Goal: Navigation & Orientation: Find specific page/section

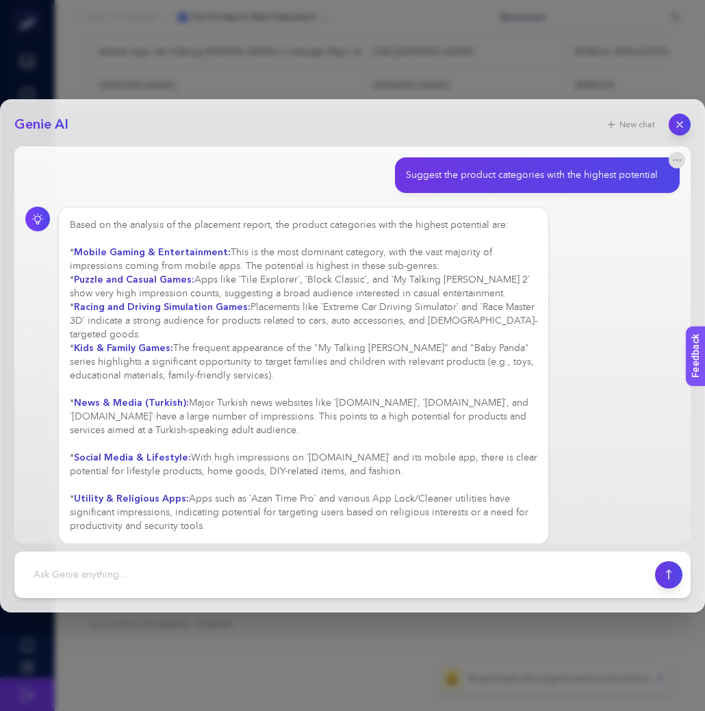
scroll to position [387, 0]
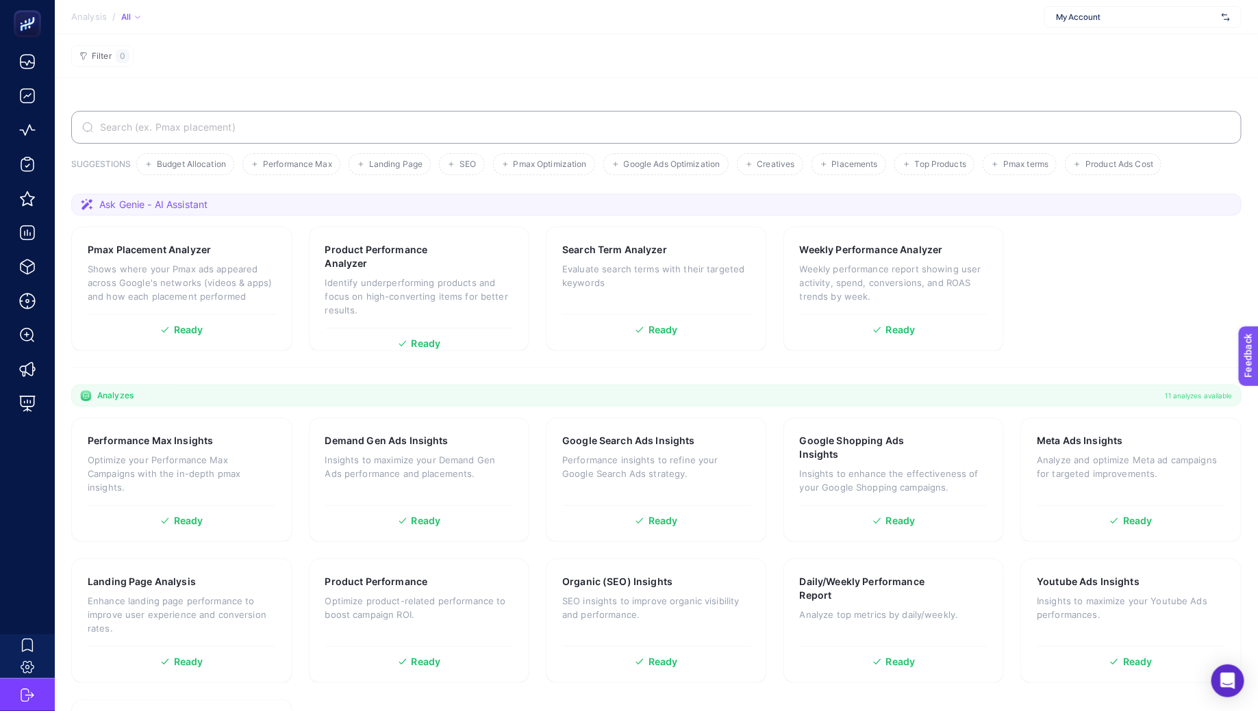
click at [1114, 14] on span "My Account" at bounding box center [1136, 17] width 160 height 11
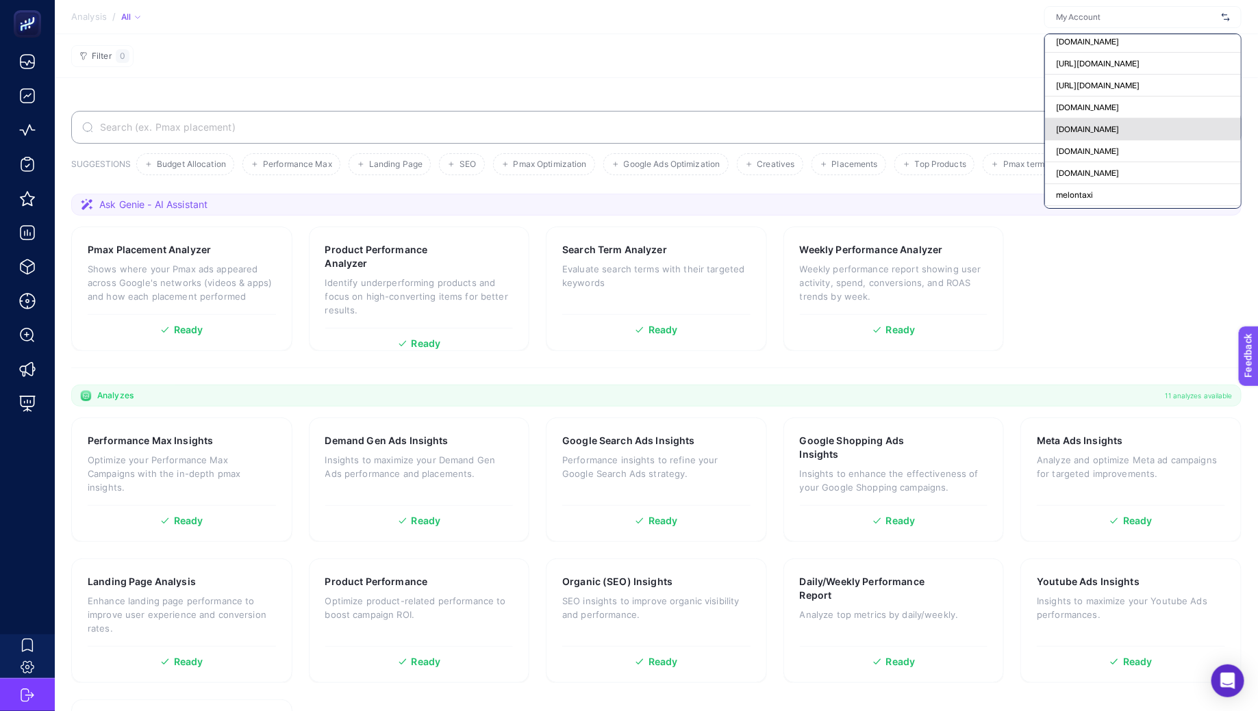
scroll to position [57519, 0]
click at [1154, 118] on div "pinaronline.com" at bounding box center [1143, 129] width 196 height 22
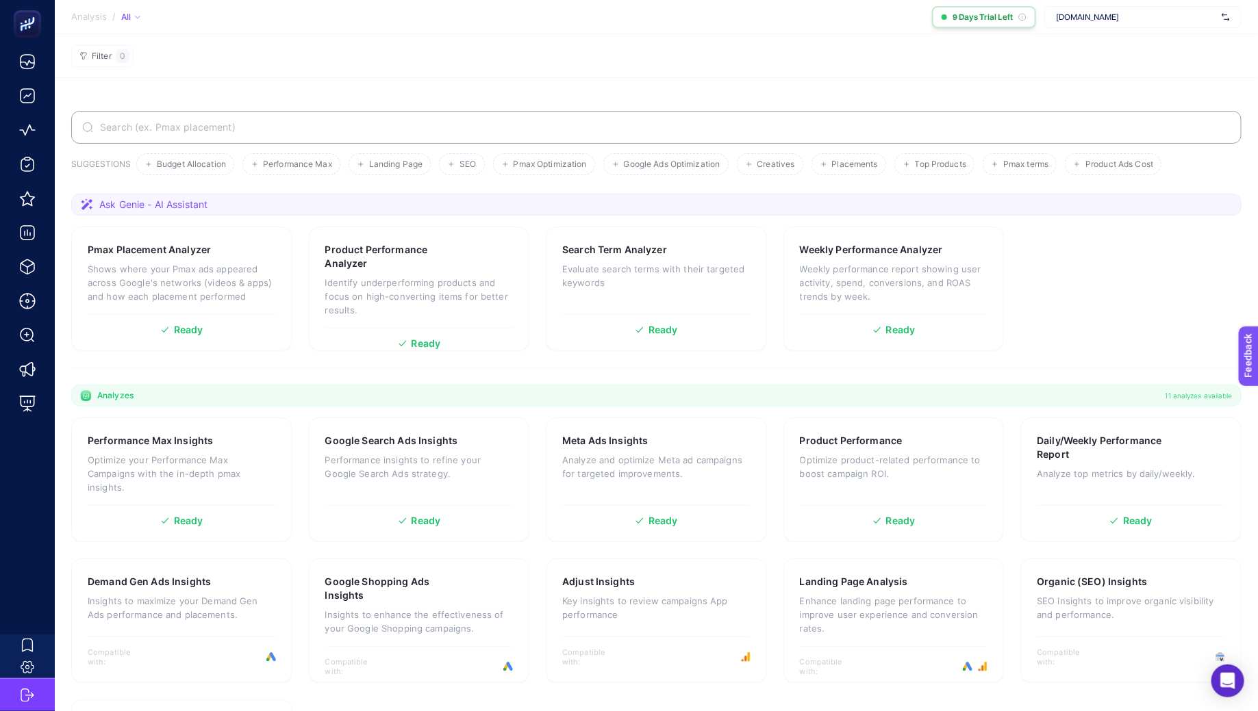
click at [986, 18] on span "9 Days Trial Left" at bounding box center [982, 17] width 60 height 11
click at [731, 58] on section "Filter 0" at bounding box center [656, 56] width 1203 height 44
